Goal: Information Seeking & Learning: Understand process/instructions

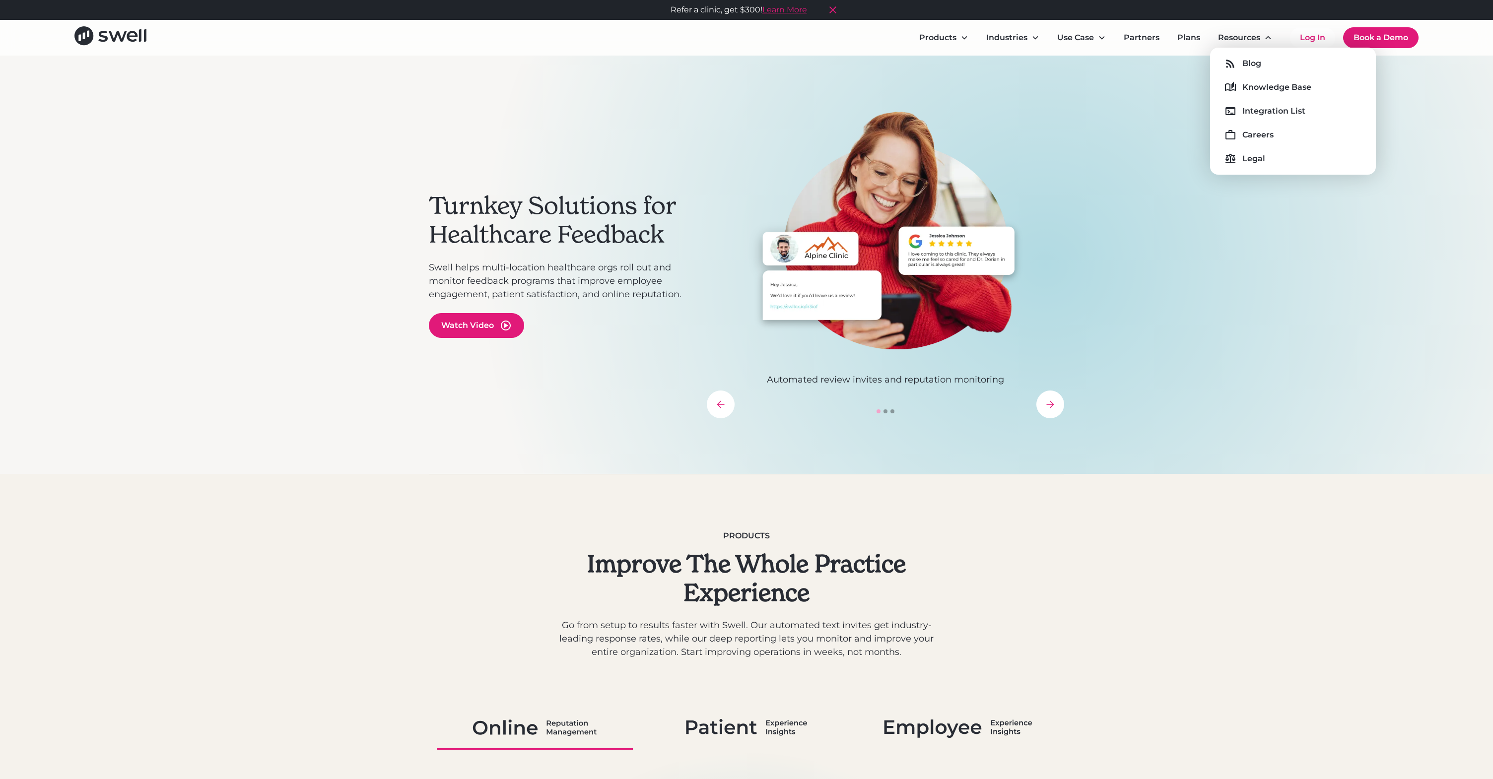
click at [1258, 96] on div "Blog Knowledge Base Integration List Careers Legal" at bounding box center [1293, 111] width 150 height 111
click at [1258, 90] on div "Knowledge Base" at bounding box center [1276, 87] width 69 height 12
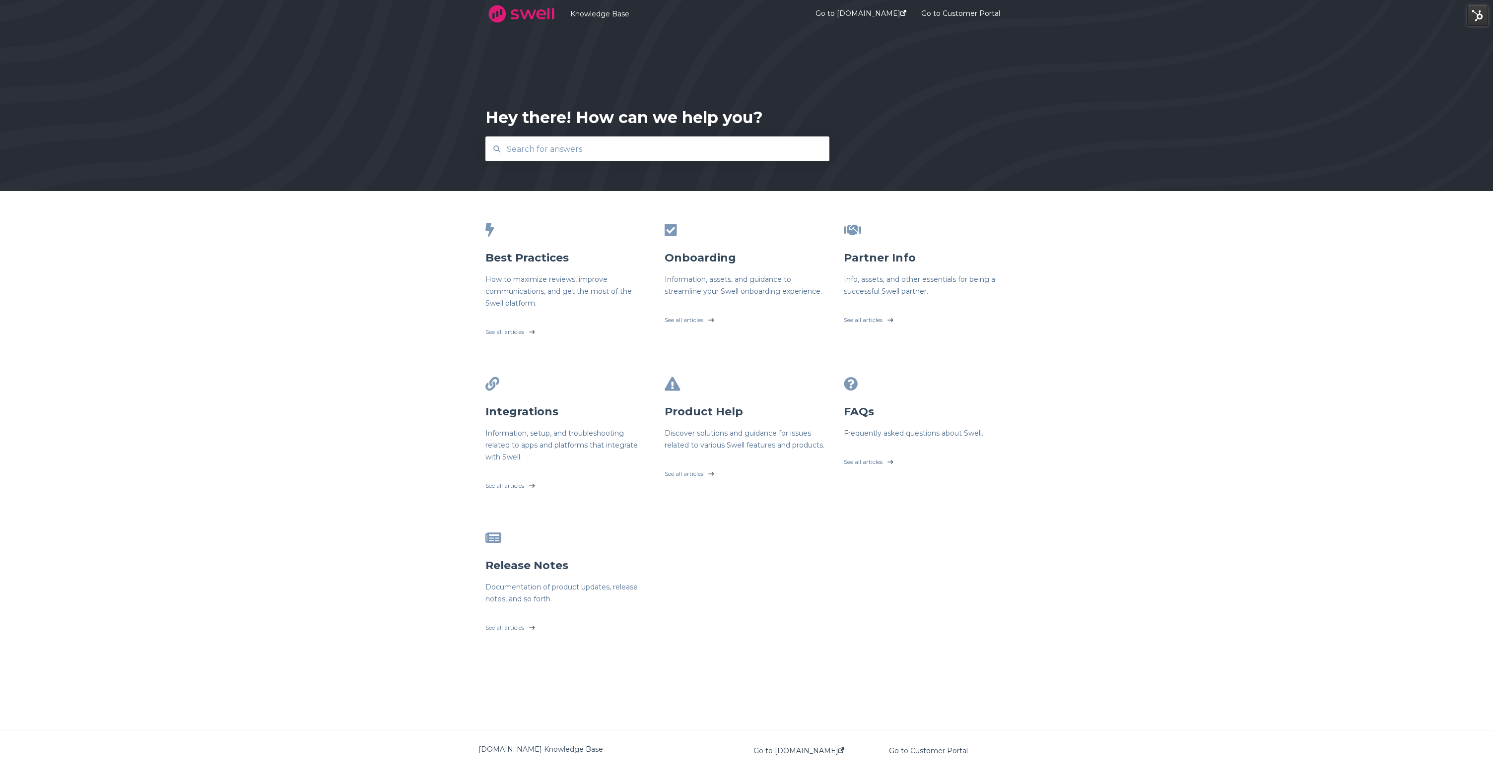
click at [569, 157] on input "text" at bounding box center [658, 148] width 314 height 21
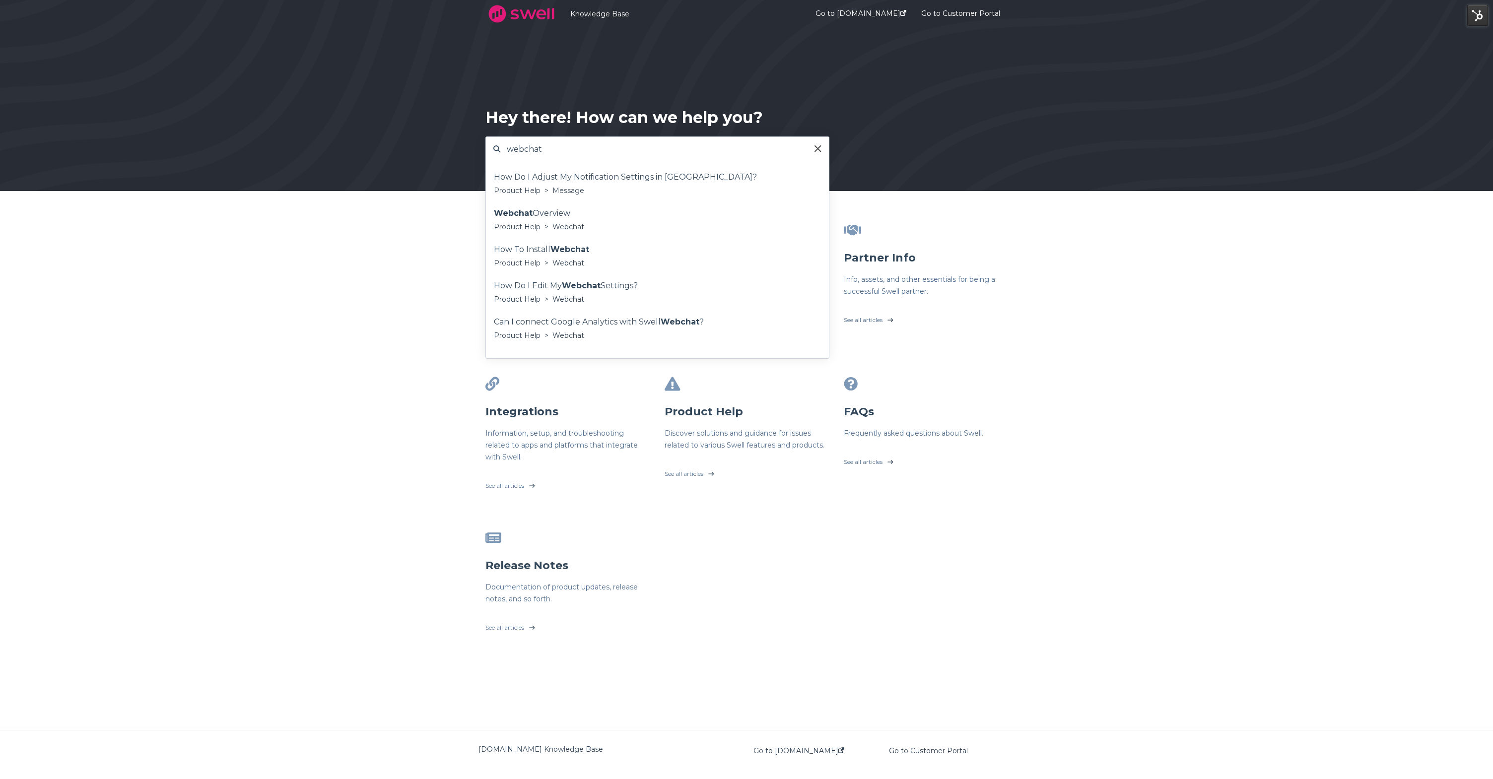
type input "webchat"
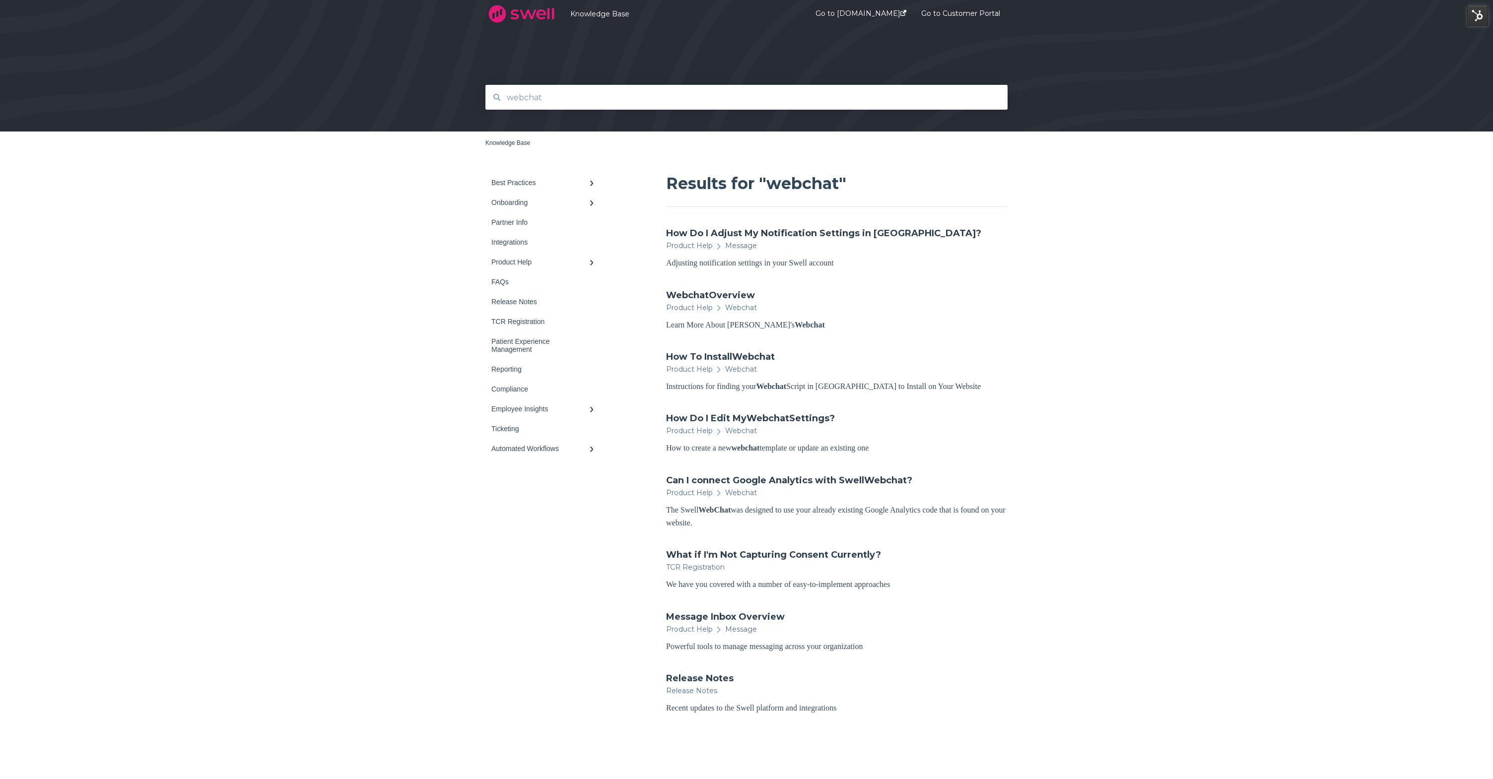
click at [736, 349] on ul "How Do I Adjust My Notification Settings in Swell? Product Help Message Adjusti…" at bounding box center [836, 471] width 341 height 488
click at [737, 354] on span "Webchat" at bounding box center [753, 356] width 43 height 11
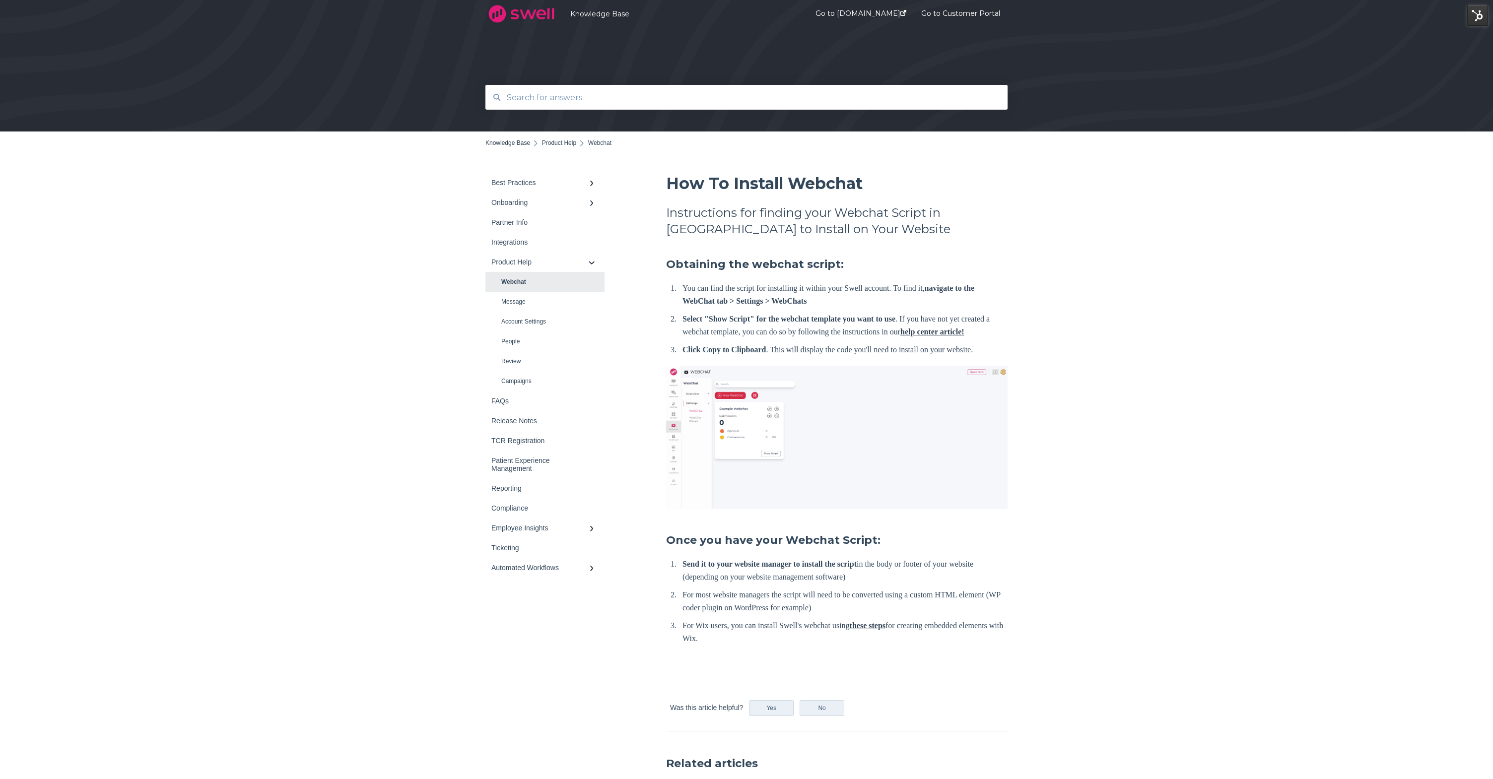
click at [720, 185] on span "How To Install Webchat" at bounding box center [764, 183] width 197 height 19
click at [721, 185] on span "How To Install Webchat" at bounding box center [764, 183] width 197 height 19
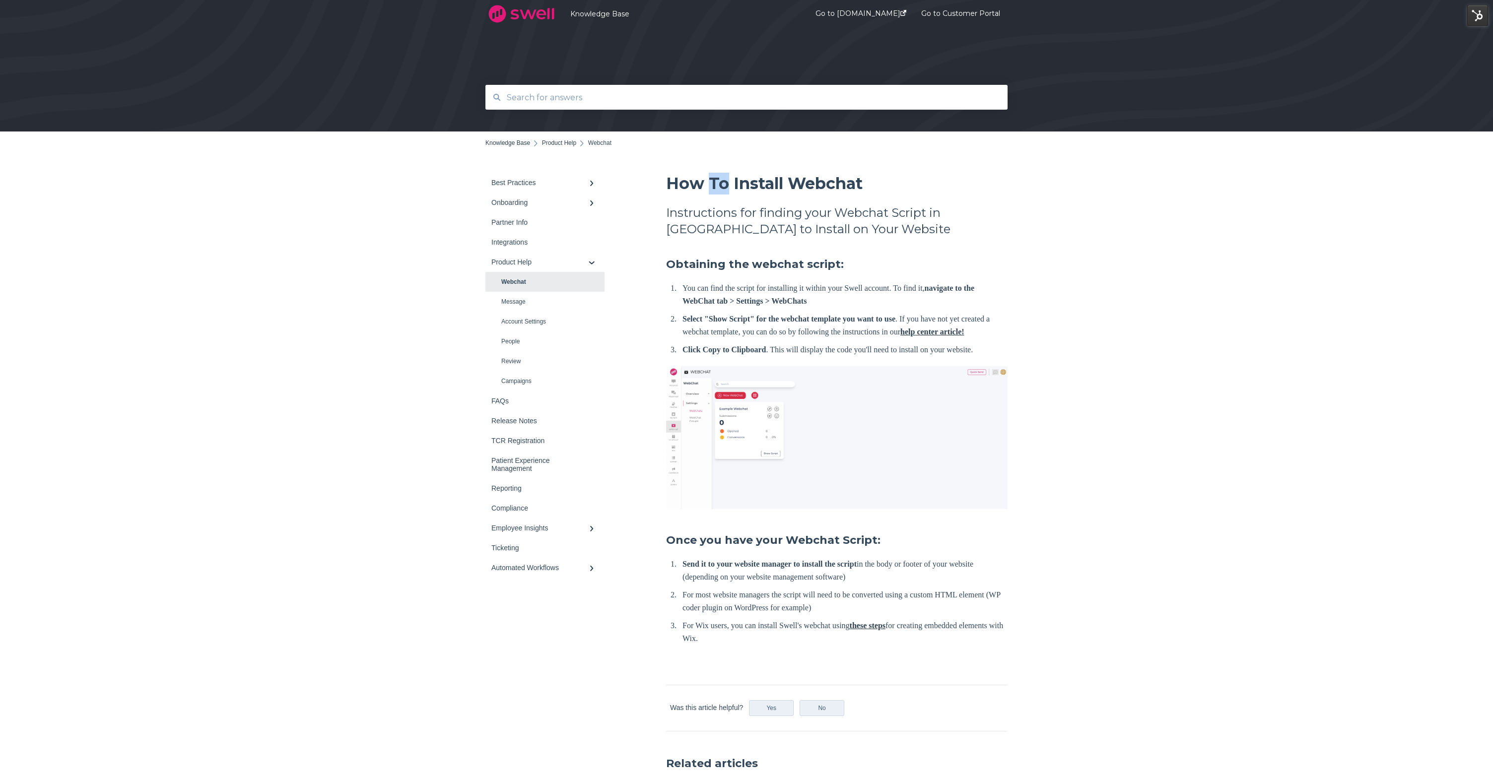
click at [721, 185] on span "How To Install Webchat" at bounding box center [764, 183] width 197 height 19
copy div "How To Install Webchat"
